Goal: Task Accomplishment & Management: Complete application form

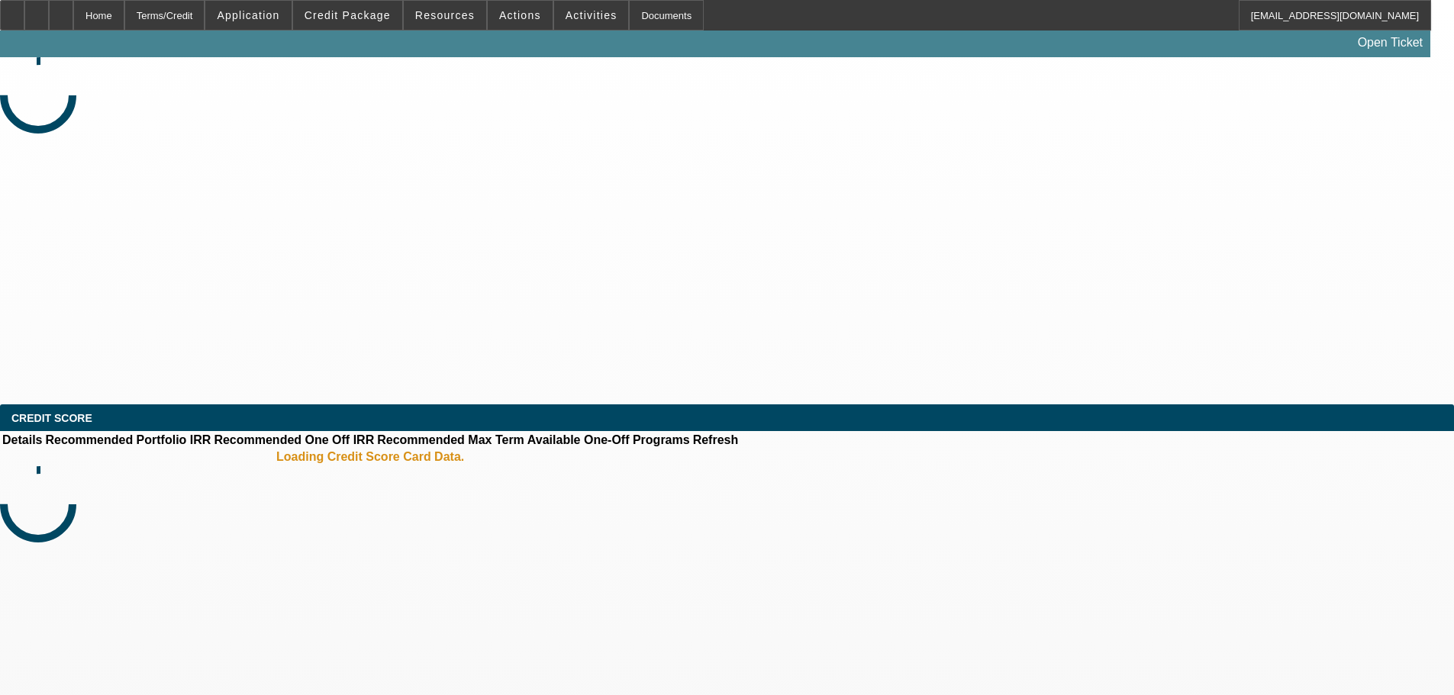
select select "0"
select select "6"
select select "0"
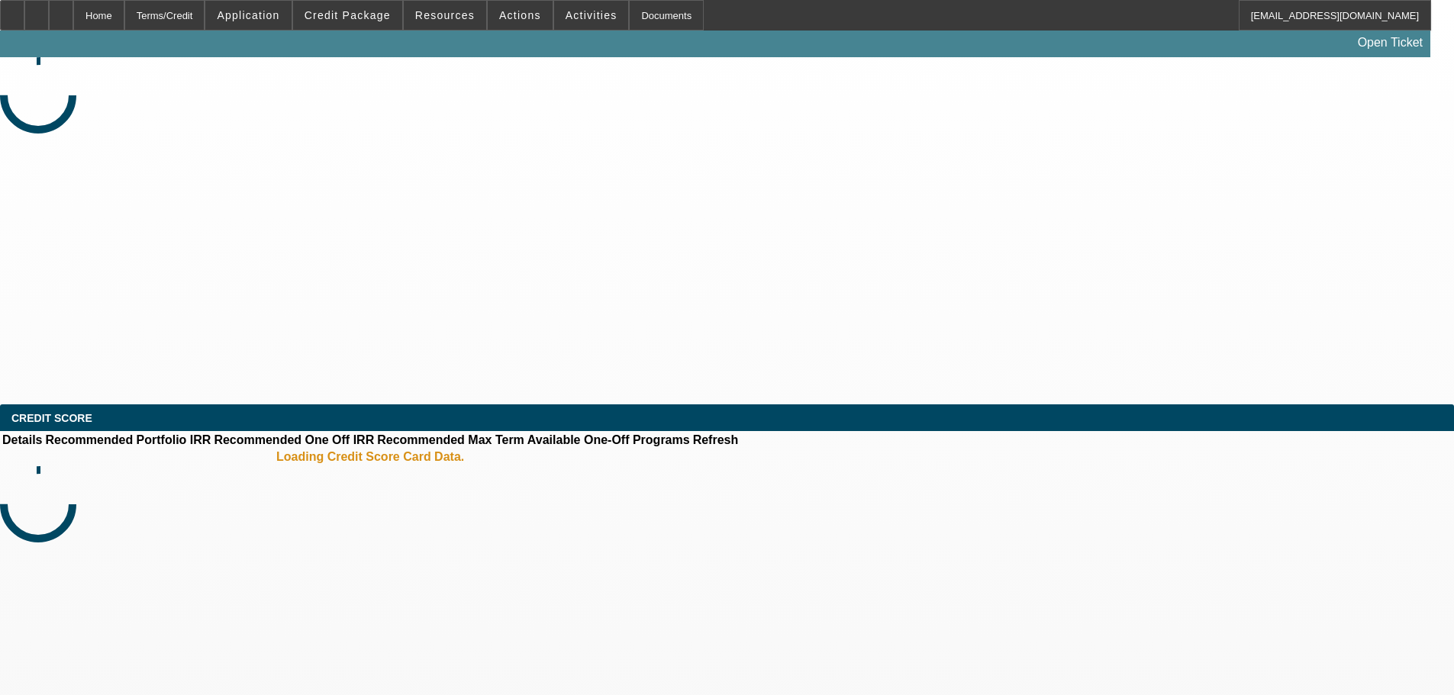
select select "0"
select select "6"
select select "0"
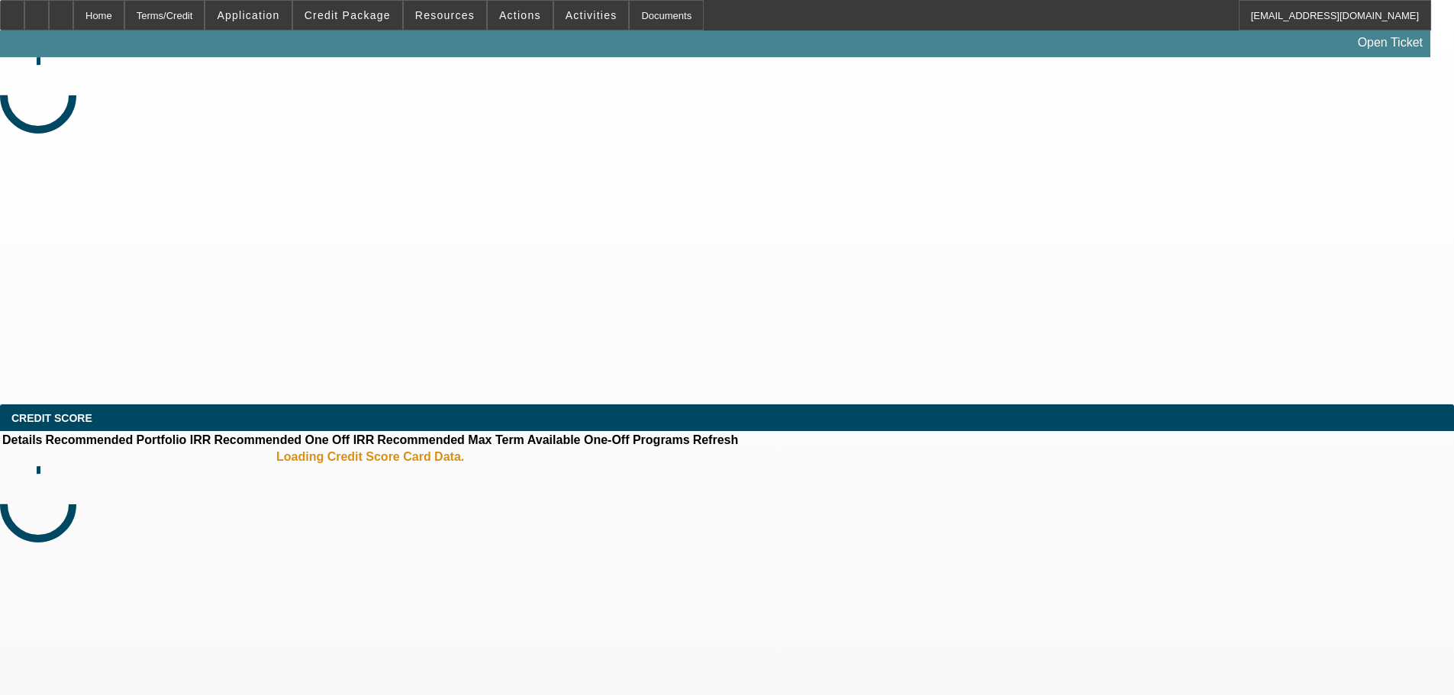
select select "2"
select select "0"
select select "6"
select select "0"
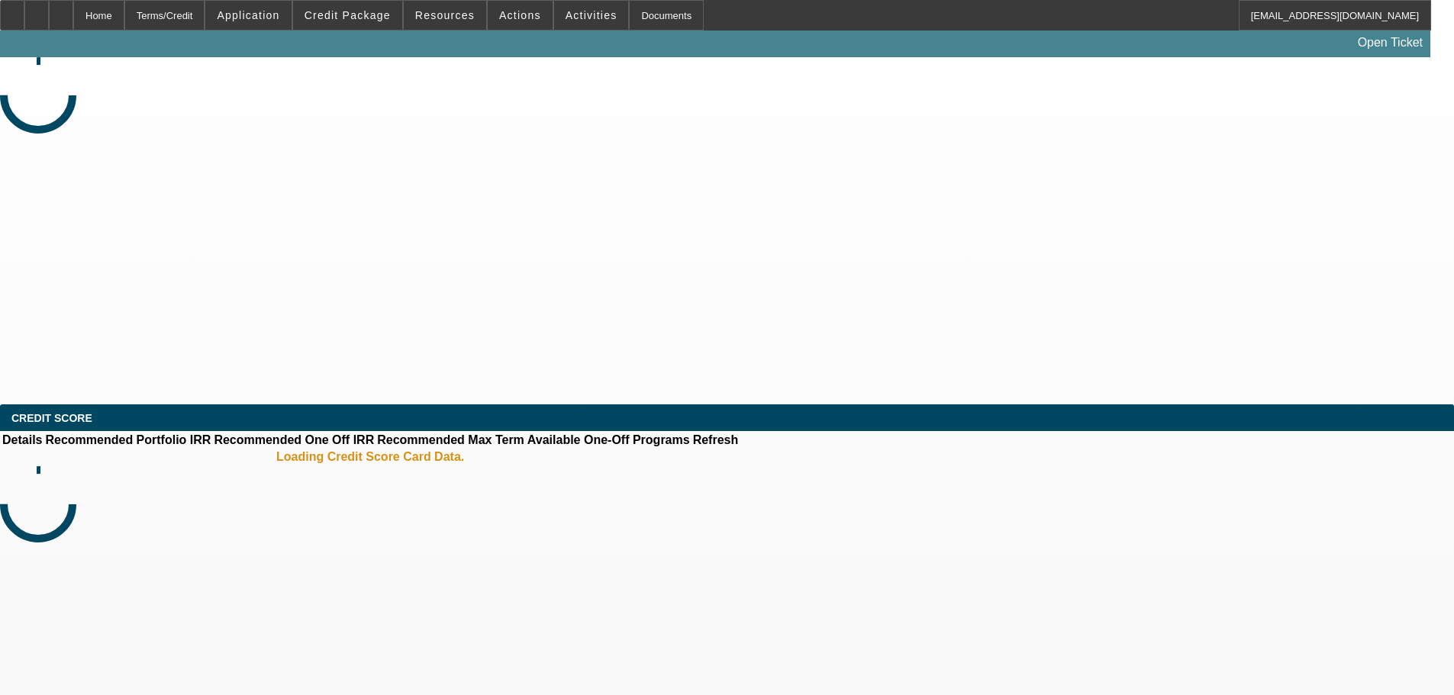
select select "0.1"
select select "4"
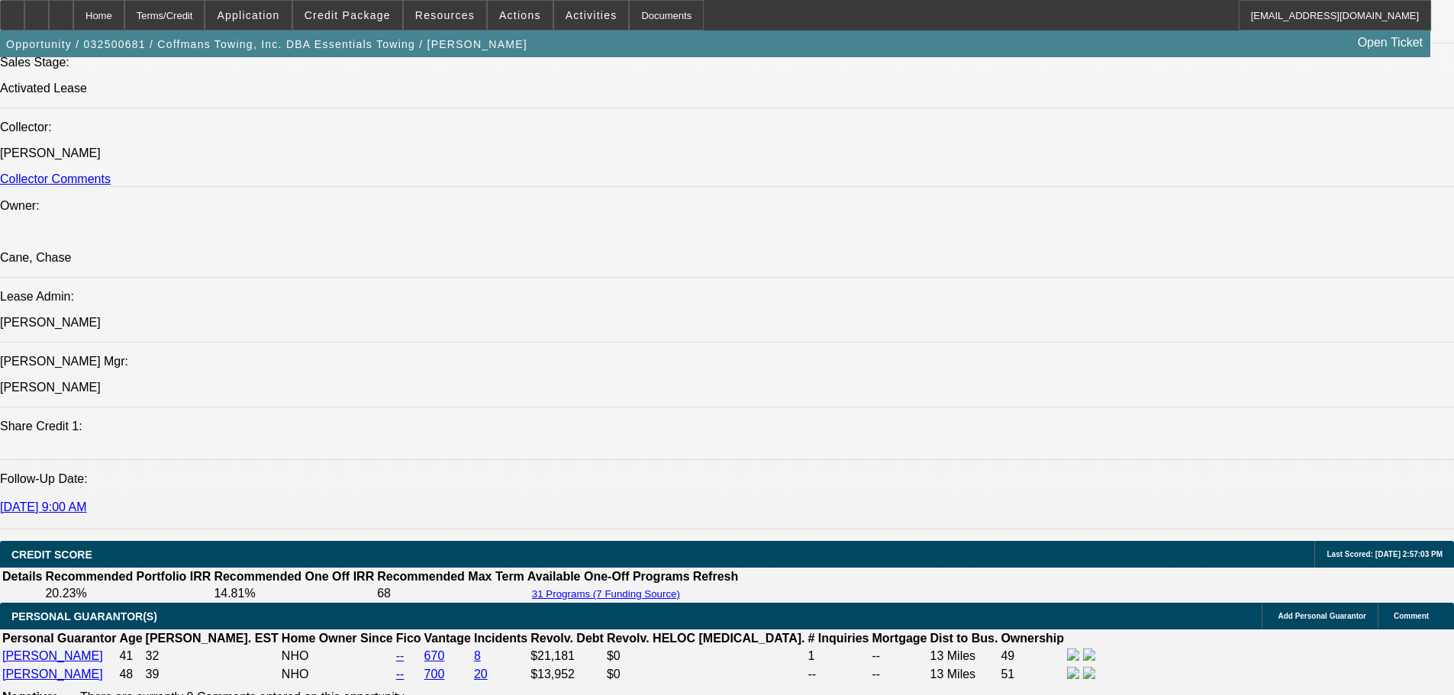
scroll to position [1221, 0]
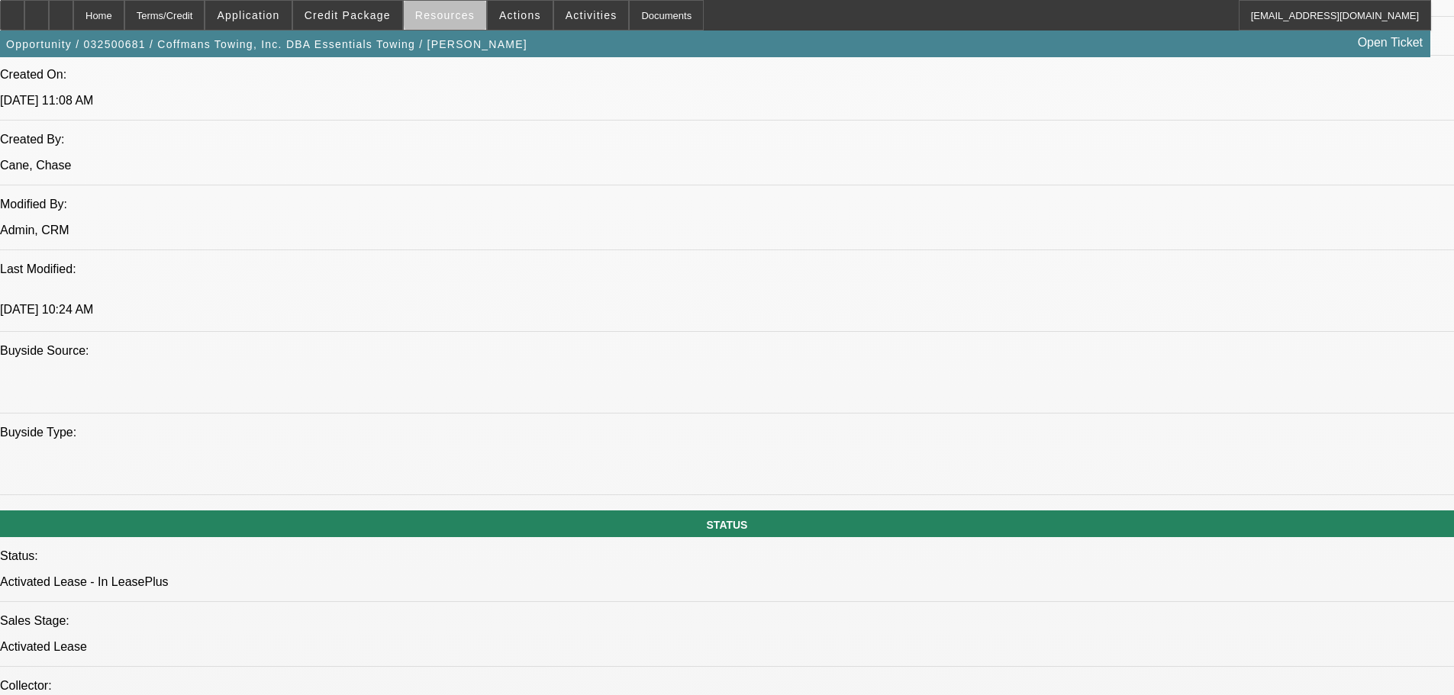
click at [462, 16] on span "Resources" at bounding box center [445, 15] width 60 height 12
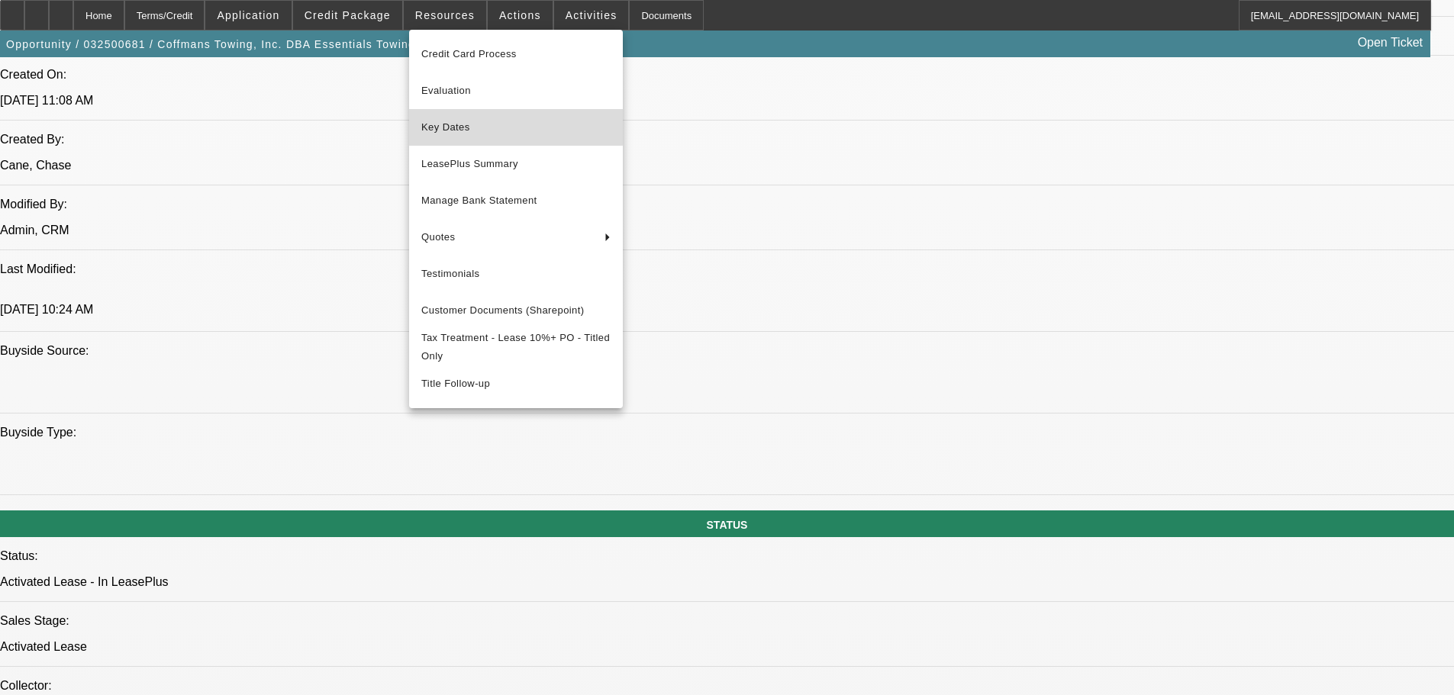
click at [462, 123] on span "Key Dates" at bounding box center [515, 127] width 189 height 18
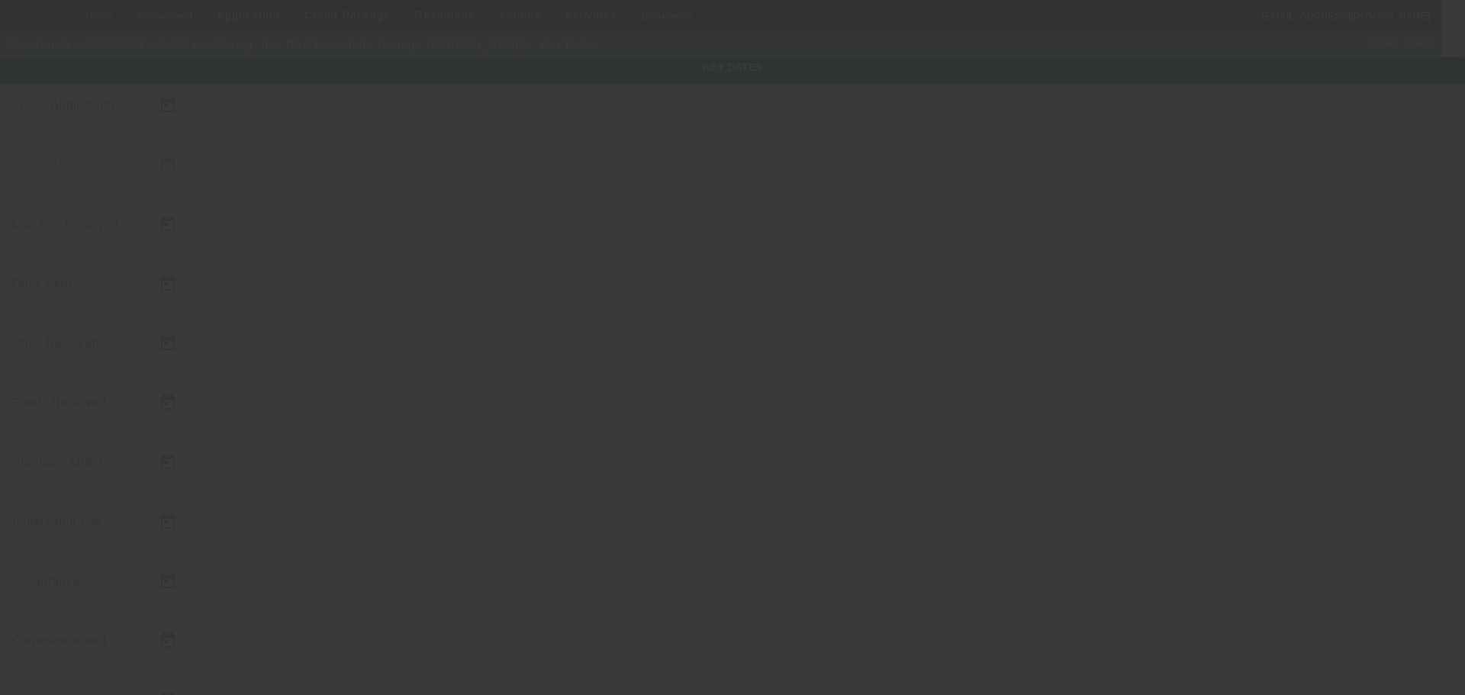
type input "[DATE]"
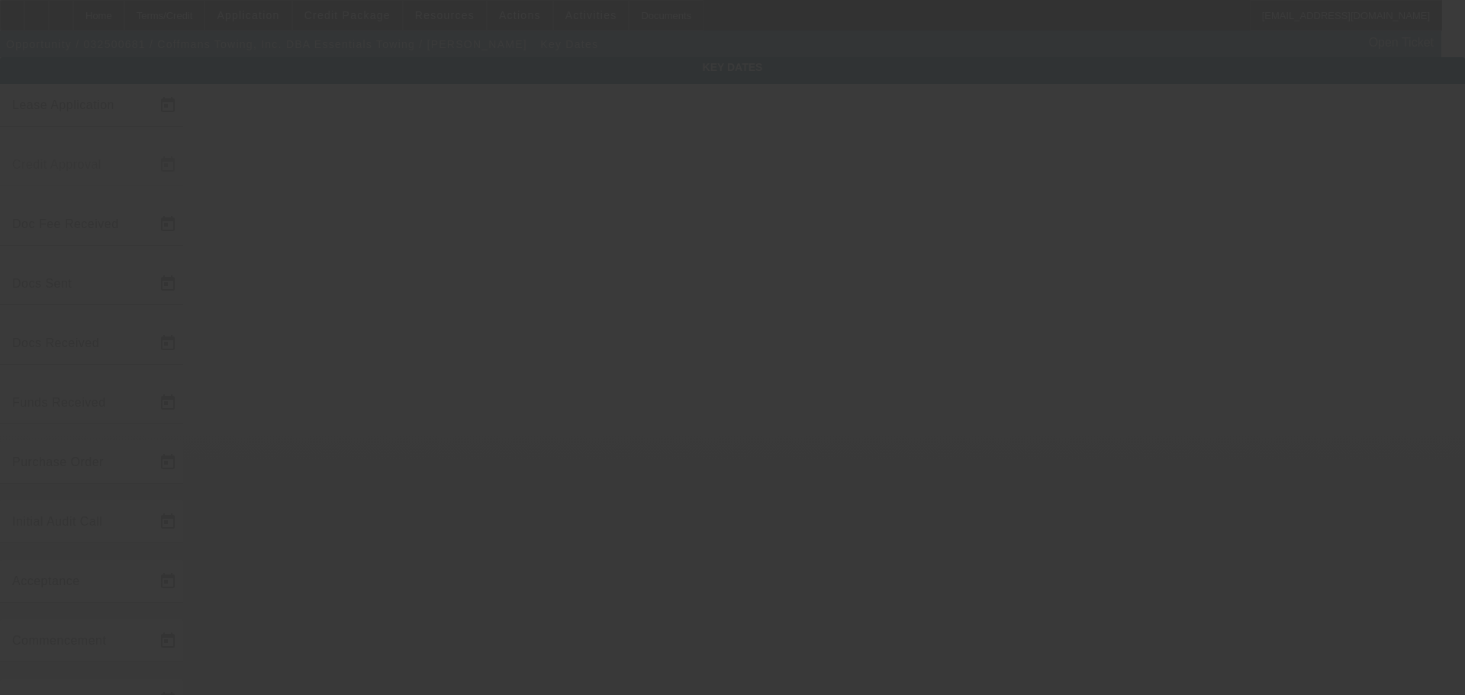
type input "[DATE]"
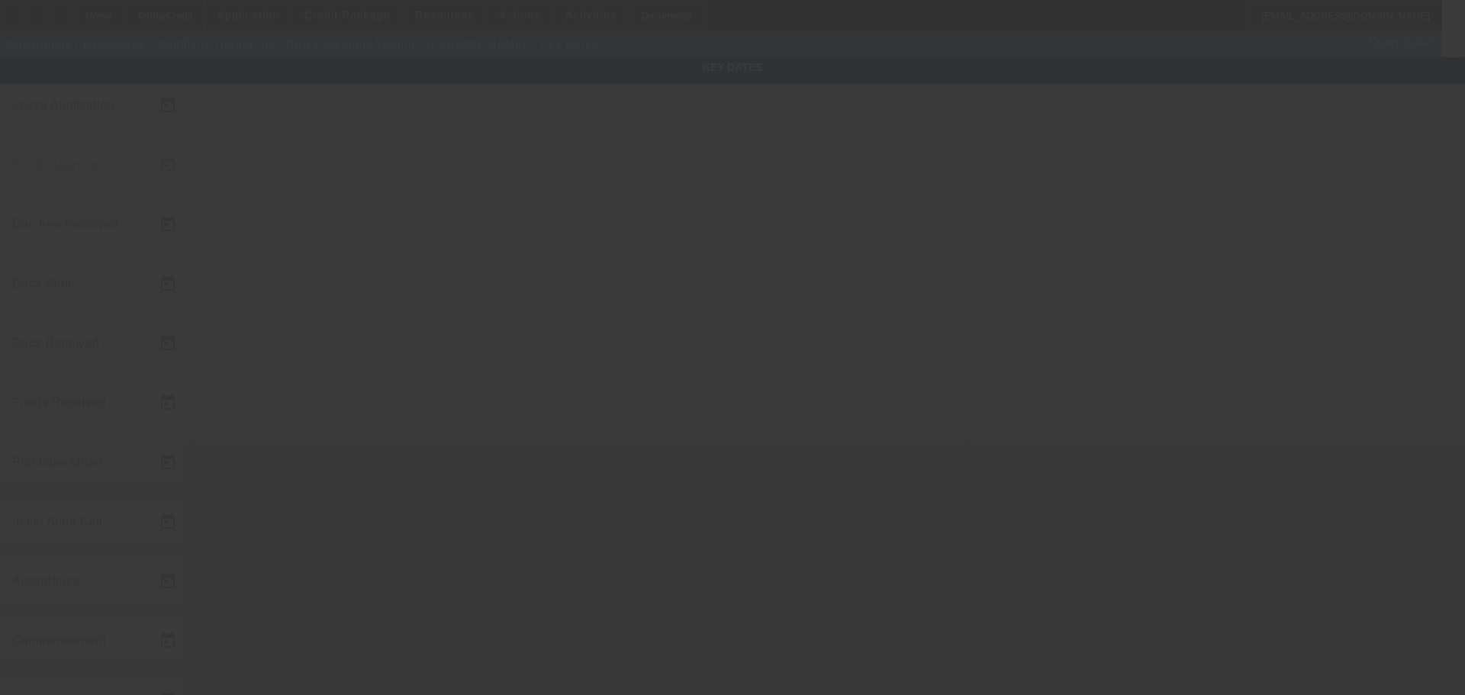
type input "[DATE]"
